Goal: Navigation & Orientation: Find specific page/section

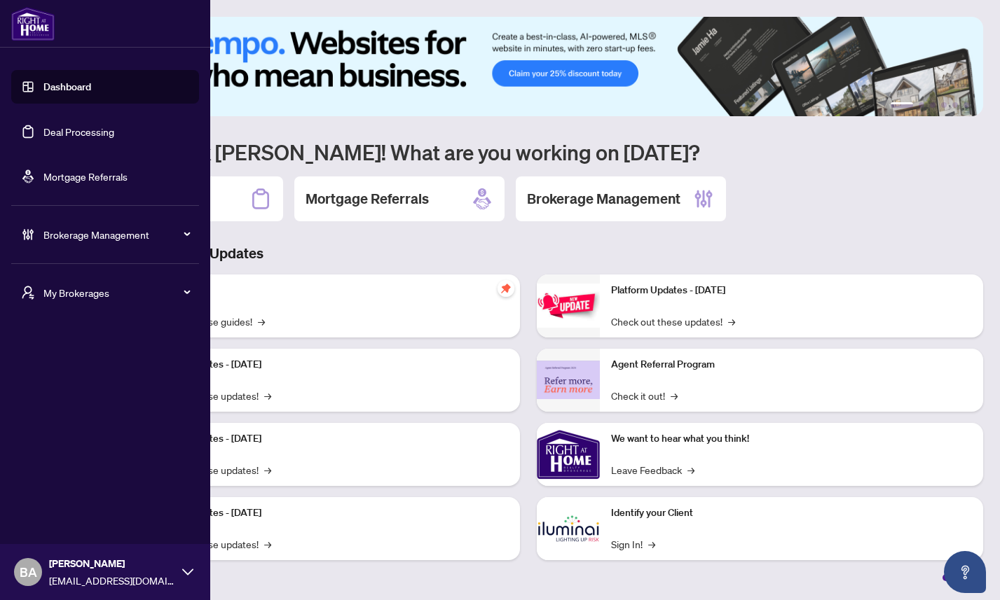
click at [74, 291] on span "My Brokerages" at bounding box center [116, 292] width 146 height 15
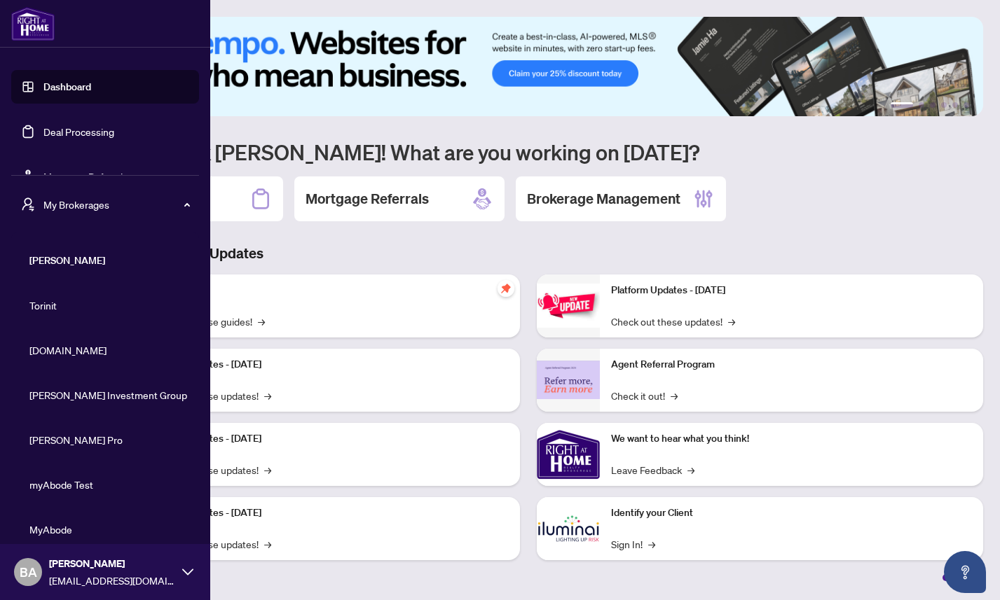
click at [66, 349] on span "Property.ca" at bounding box center [109, 350] width 160 height 15
